Goal: Transaction & Acquisition: Purchase product/service

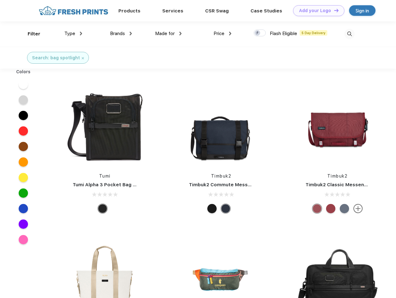
click at [316, 11] on link "Add your Logo Design Tool" at bounding box center [318, 10] width 51 height 11
click at [0, 0] on div "Design Tool" at bounding box center [0, 0] width 0 height 0
click at [333, 10] on link "Add your Logo Design Tool" at bounding box center [318, 10] width 51 height 11
click at [30, 34] on div "Filter" at bounding box center [34, 33] width 13 height 7
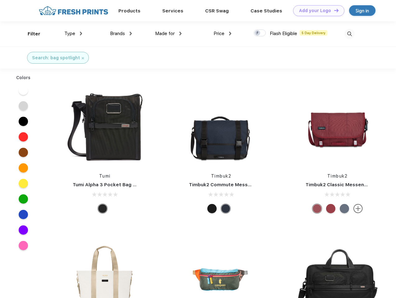
click at [73, 34] on span "Type" at bounding box center [69, 34] width 11 height 6
click at [121, 34] on span "Brands" at bounding box center [117, 34] width 15 height 6
click at [168, 34] on span "Made for" at bounding box center [165, 34] width 20 height 6
click at [223, 34] on span "Price" at bounding box center [219, 34] width 11 height 6
click at [260, 33] on div at bounding box center [260, 33] width 12 height 7
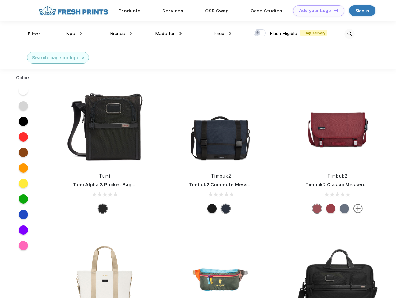
click at [258, 33] on input "checkbox" at bounding box center [256, 31] width 4 height 4
click at [349, 34] on img at bounding box center [349, 34] width 10 height 10
